Goal: Information Seeking & Learning: Learn about a topic

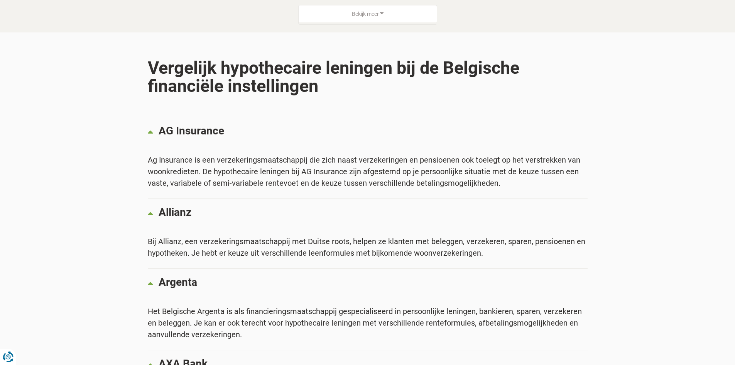
scroll to position [309, 0]
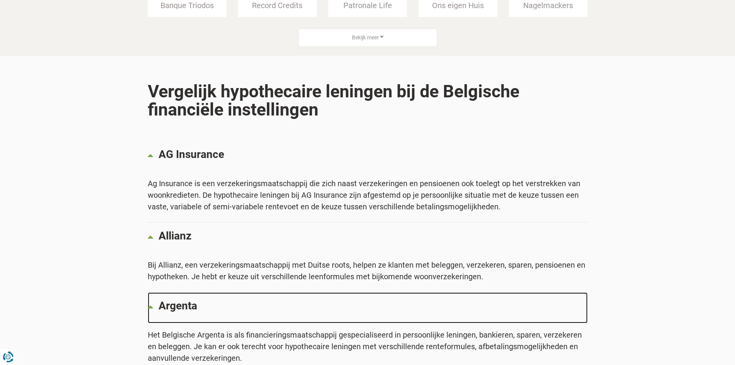
click at [181, 307] on p "Argenta" at bounding box center [373, 306] width 429 height 12
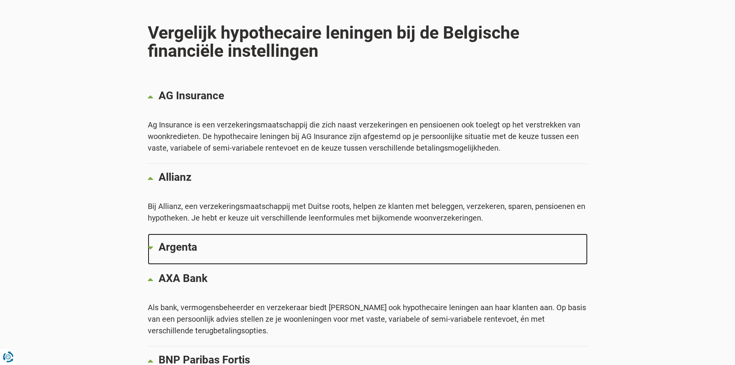
scroll to position [502, 0]
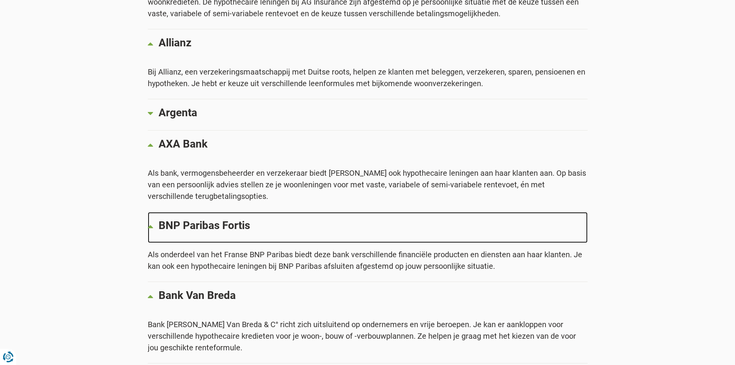
click at [220, 224] on p "BNP Paribas Fortis" at bounding box center [373, 226] width 429 height 12
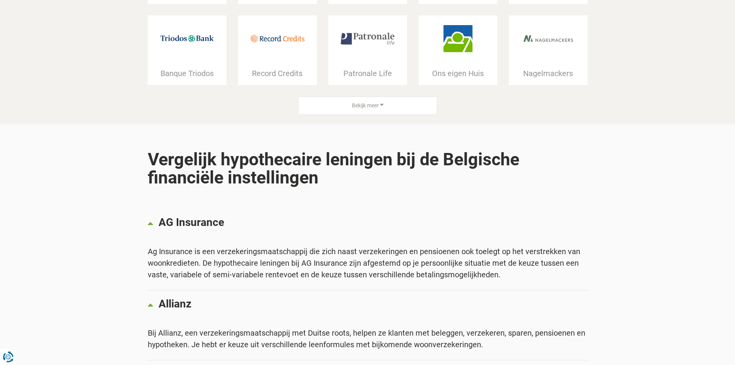
scroll to position [232, 0]
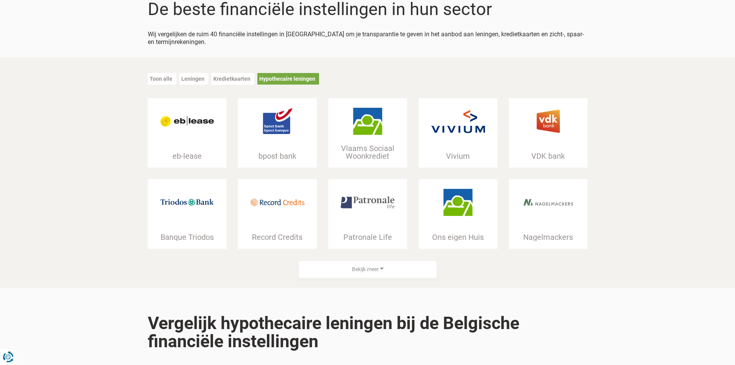
scroll to position [39, 0]
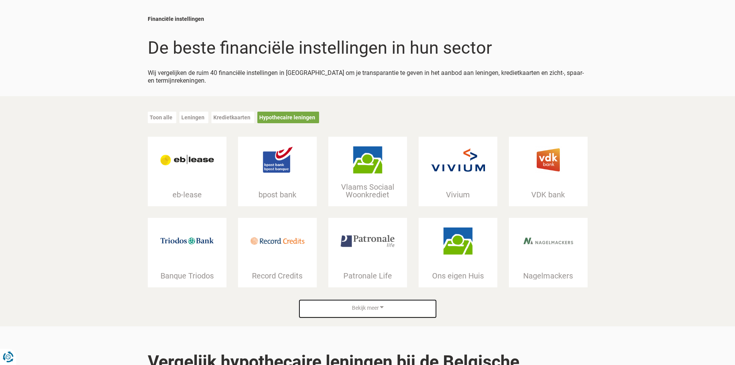
click at [369, 312] on div "Bekijk meer" at bounding box center [368, 307] width 138 height 17
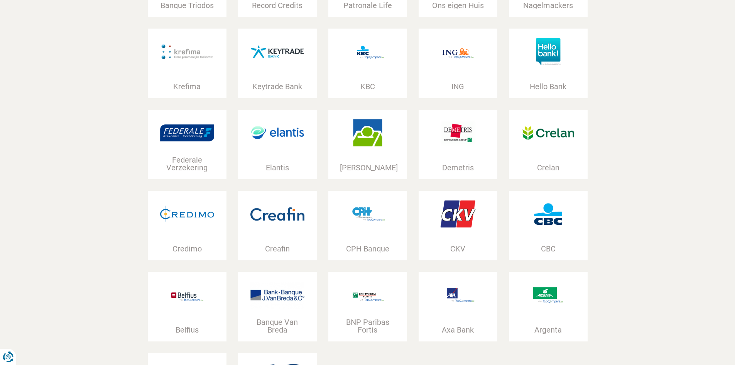
scroll to position [463, 0]
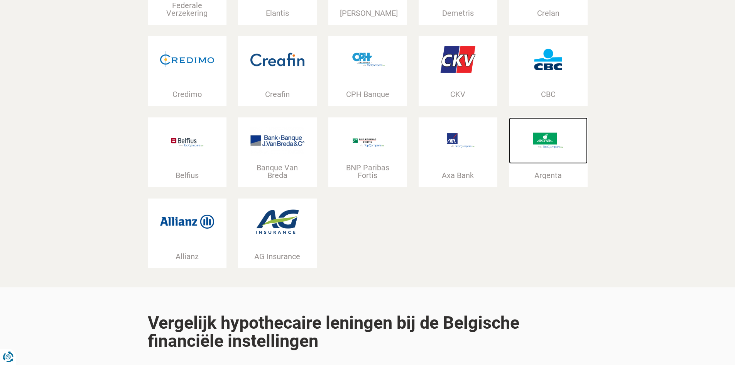
click at [555, 172] on div "Argenta" at bounding box center [548, 175] width 79 height 8
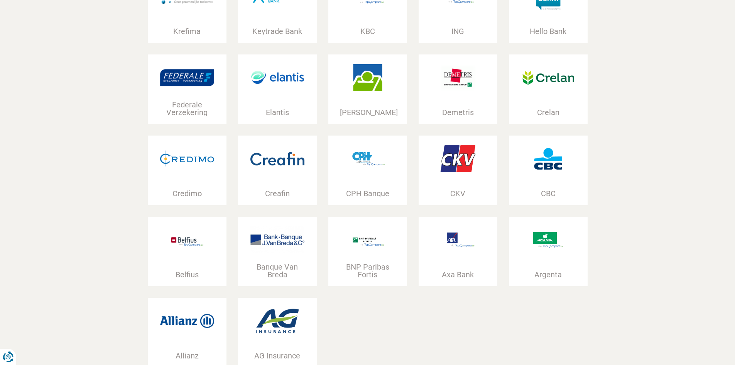
scroll to position [232, 0]
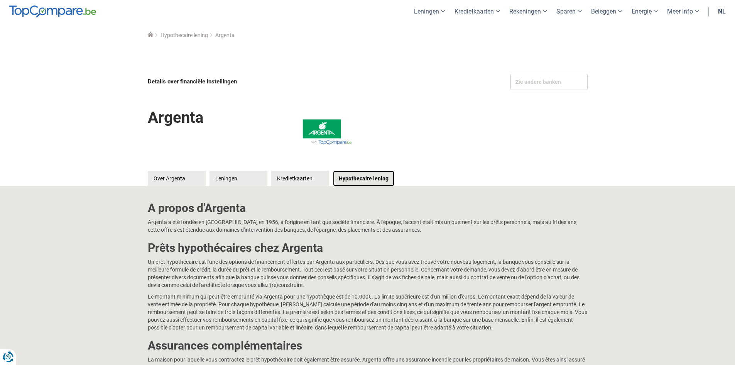
click at [375, 177] on link "Hypothecaire lening" at bounding box center [363, 178] width 61 height 15
click at [720, 12] on link "nl" at bounding box center [722, 11] width 17 height 23
